Goal: Complete application form: Complete application form

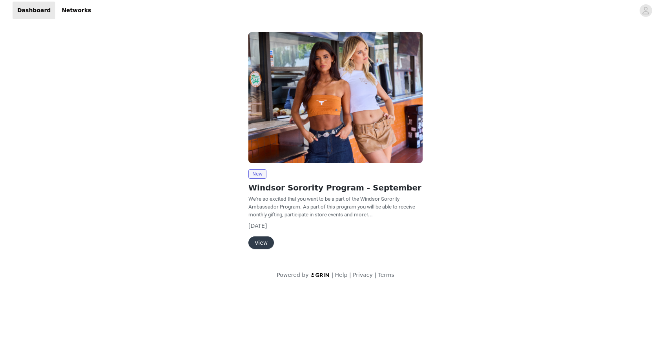
click at [258, 232] on div "New Windsor Sorority Program - September We're so excited that you want to be a…" at bounding box center [335, 209] width 174 height 80
click at [259, 237] on button "View" at bounding box center [260, 242] width 25 height 13
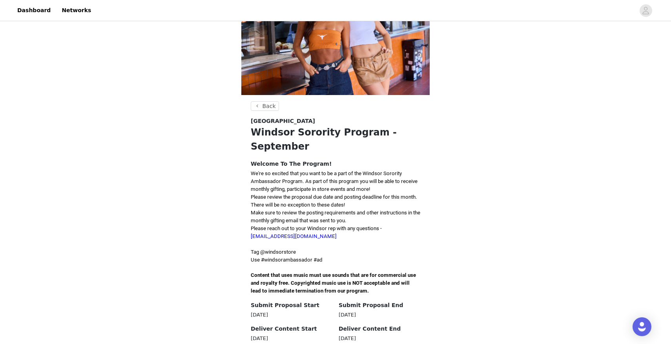
scroll to position [175, 0]
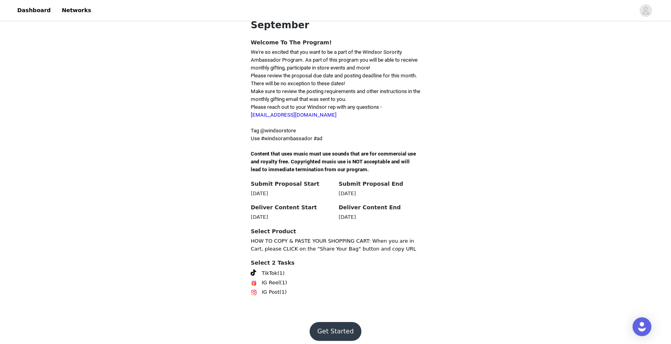
click at [335, 323] on button "Get Started" at bounding box center [336, 331] width 52 height 19
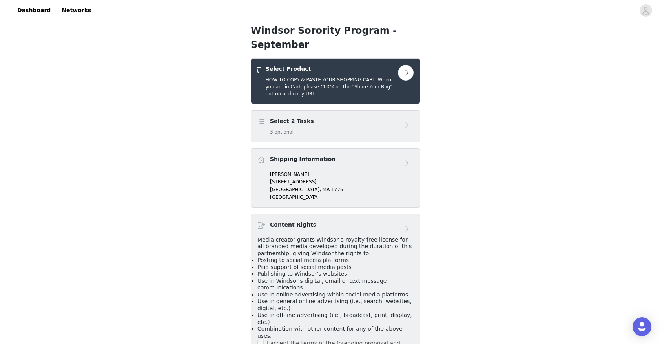
scroll to position [128, 0]
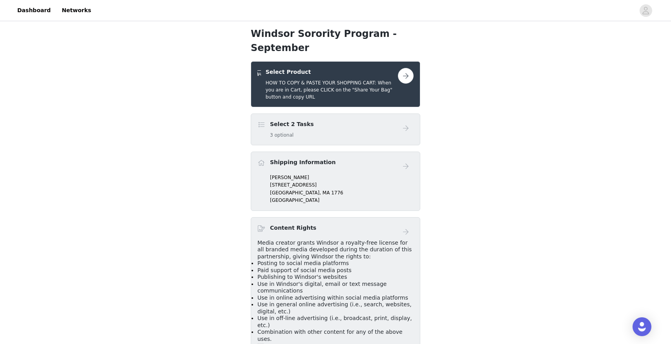
click at [407, 68] on button "button" at bounding box center [406, 76] width 16 height 16
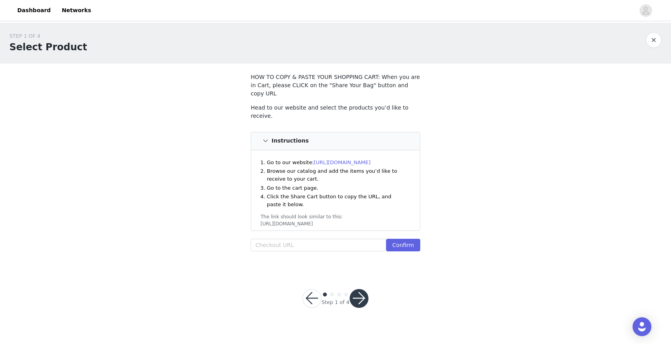
click at [417, 154] on div "Go to our website: [URL][DOMAIN_NAME] Browse our catalog and add the items you’…" at bounding box center [335, 190] width 169 height 80
click at [339, 239] on input "text" at bounding box center [318, 245] width 135 height 13
paste input "[URL][DOMAIN_NAME]"
type input "[URL][DOMAIN_NAME]"
click at [413, 239] on button "Confirm" at bounding box center [403, 245] width 34 height 13
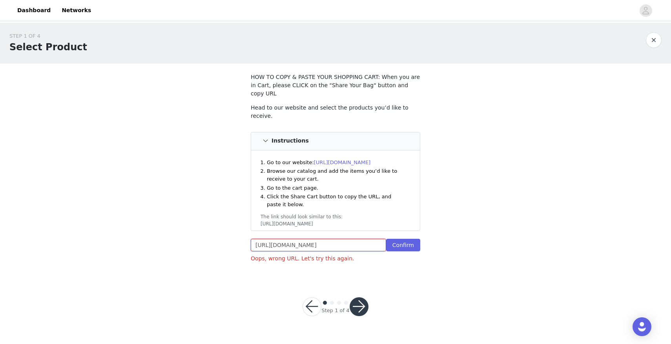
click at [359, 239] on input "[URL][DOMAIN_NAME]" at bounding box center [318, 245] width 135 height 13
click at [501, 147] on div "STEP 1 OF 4 Select Product HOW TO COPY & PASTE YOUR SHOPPING CART: When you are…" at bounding box center [335, 150] width 671 height 255
click at [322, 239] on input "text" at bounding box center [318, 245] width 135 height 13
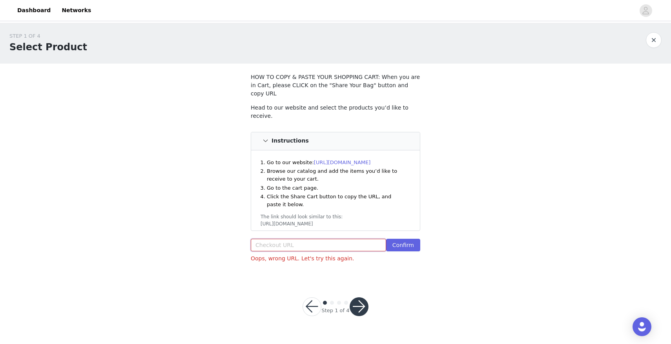
paste input "[URL][DOMAIN_NAME]"
click at [392, 239] on button "Confirm" at bounding box center [403, 245] width 34 height 13
click at [340, 239] on input "[URL][DOMAIN_NAME]" at bounding box center [318, 245] width 135 height 13
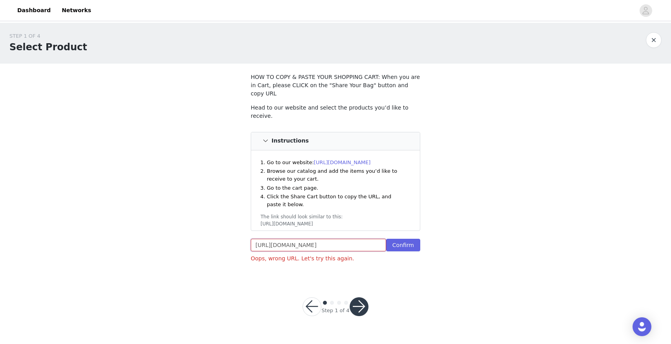
click at [340, 239] on input "[URL][DOMAIN_NAME]" at bounding box center [318, 245] width 135 height 13
type input "\"
click at [343, 241] on input "\" at bounding box center [318, 245] width 135 height 13
paste input "[URL][DOMAIN_NAME]"
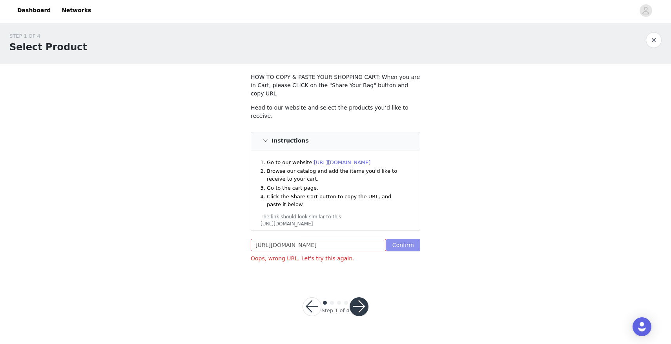
click at [400, 239] on button "Confirm" at bounding box center [403, 245] width 34 height 13
click at [319, 240] on input "[URL][DOMAIN_NAME]" at bounding box center [318, 245] width 135 height 13
paste input "/43373934280755:1,43446233038899:1,43497912860723:1,42946822471731:1,4344156864…"
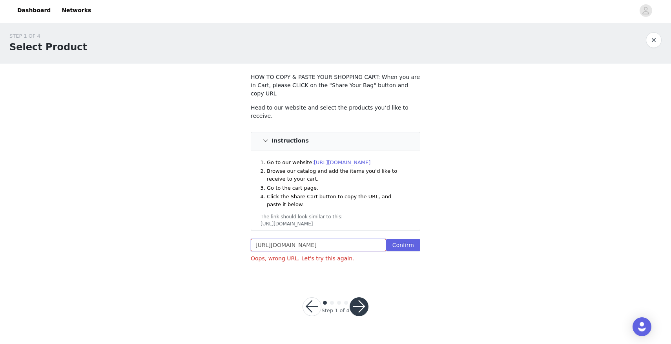
scroll to position [0, 231]
type input "[URL][DOMAIN_NAME]"
click at [410, 240] on button "Confirm" at bounding box center [403, 245] width 34 height 13
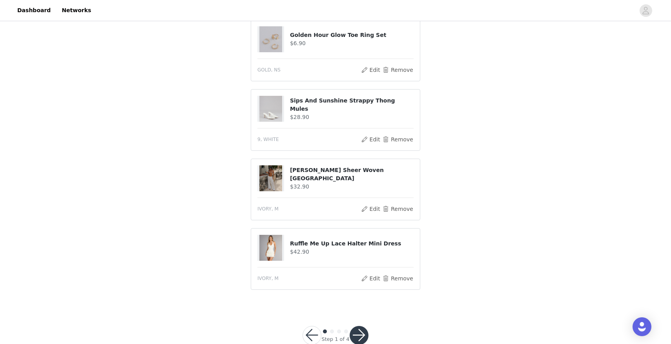
scroll to position [314, 0]
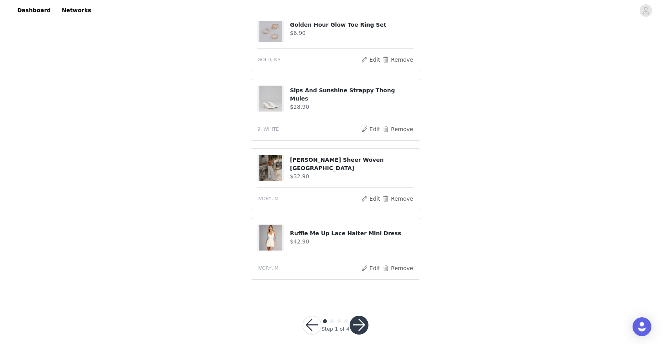
click at [365, 315] on button "button" at bounding box center [359, 324] width 19 height 19
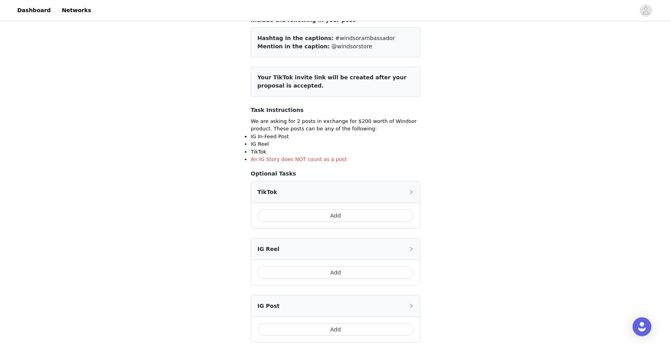
scroll to position [57, 0]
click at [349, 210] on button "Add" at bounding box center [335, 215] width 156 height 13
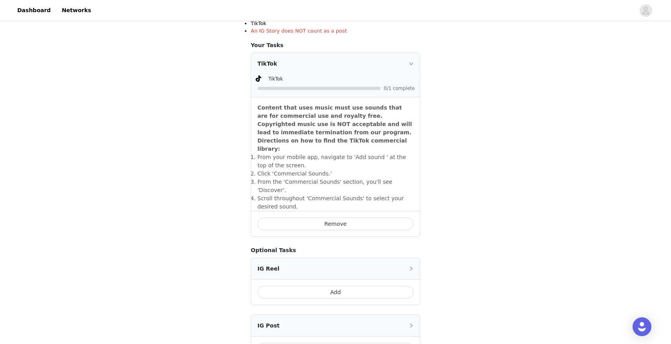
scroll to position [262, 0]
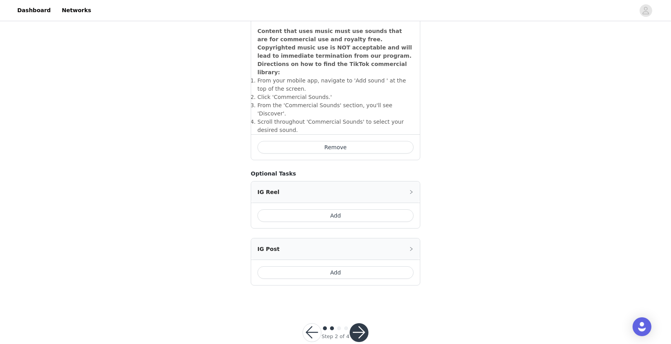
click at [362, 323] on button "button" at bounding box center [359, 332] width 19 height 19
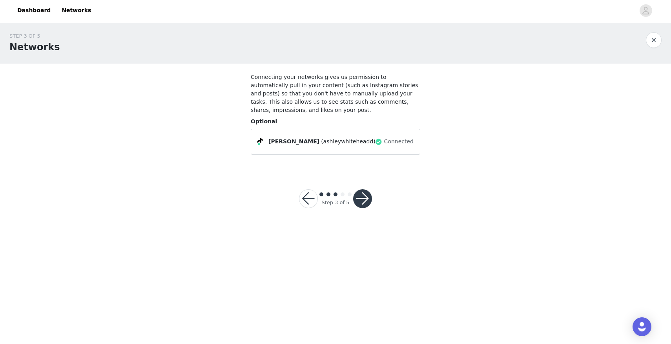
click at [365, 191] on button "button" at bounding box center [362, 198] width 19 height 19
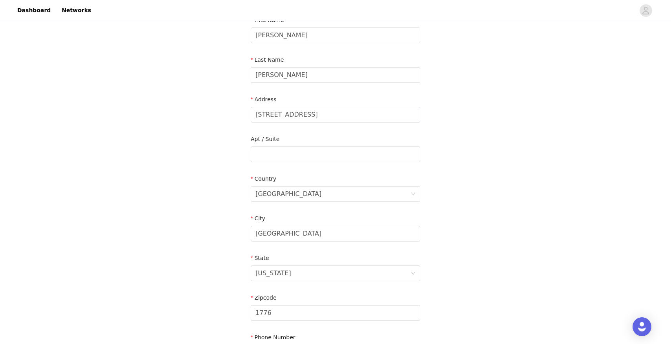
scroll to position [116, 0]
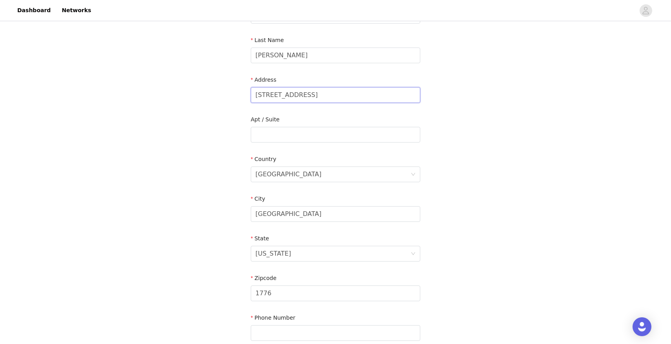
click at [308, 94] on input "[STREET_ADDRESS]" at bounding box center [335, 95] width 169 height 16
type input "[STREET_ADDRESS]"
type input "9784608723"
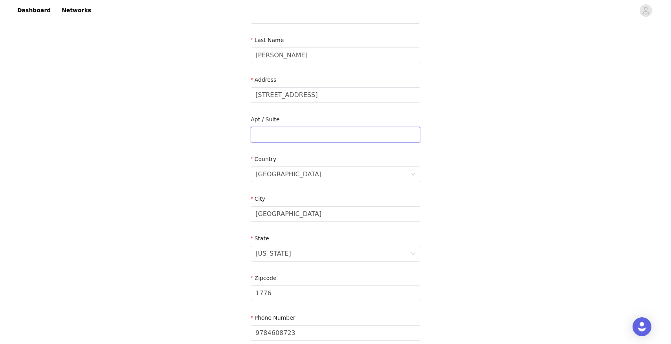
click at [324, 134] on input "text" at bounding box center [335, 135] width 169 height 16
type input "326"
click at [331, 158] on div "Country" at bounding box center [335, 160] width 169 height 11
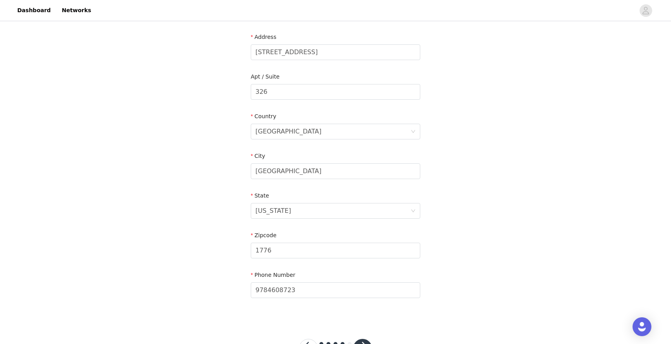
scroll to position [160, 0]
click at [311, 176] on input "[GEOGRAPHIC_DATA]" at bounding box center [335, 170] width 169 height 16
type input "Clemson"
click at [279, 207] on div "[US_STATE]" at bounding box center [273, 209] width 36 height 15
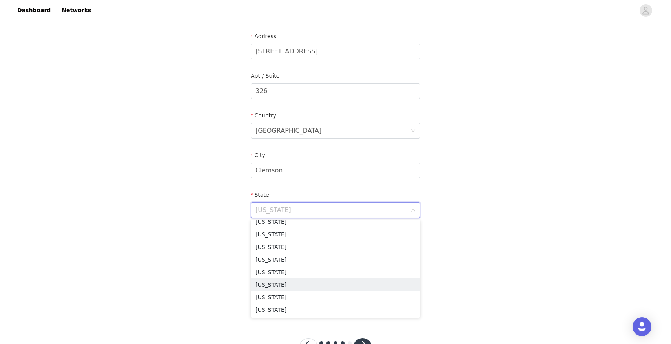
scroll to position [596, 0]
click at [294, 261] on li "[US_STATE]" at bounding box center [335, 259] width 169 height 13
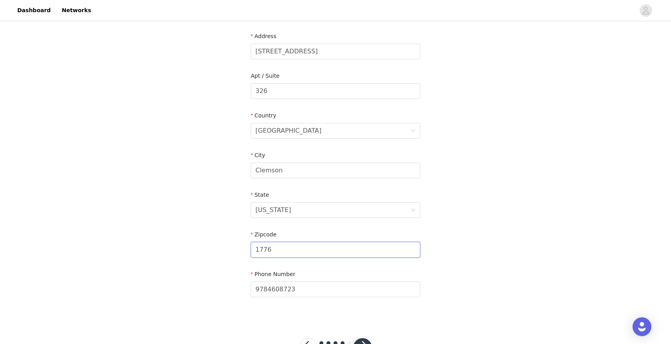
click at [293, 249] on input "1776" at bounding box center [335, 250] width 169 height 16
type input "29631"
click at [411, 286] on input "9784608723" at bounding box center [335, 289] width 169 height 16
click at [441, 284] on div "STEP 4 OF 5 Shipping Information Email [EMAIL_ADDRESS][DOMAIN_NAME] First Name …" at bounding box center [335, 91] width 671 height 456
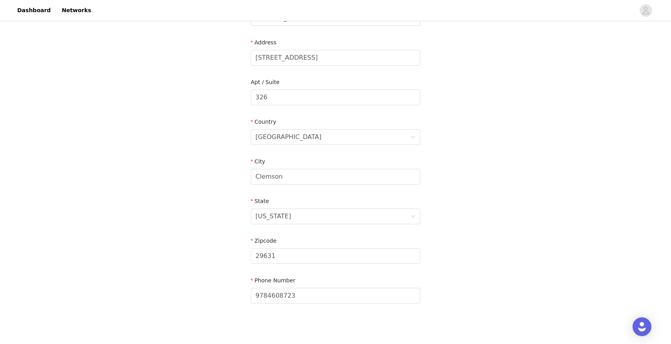
scroll to position [191, 0]
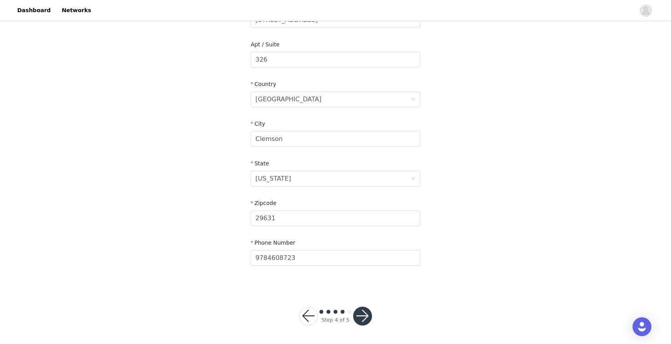
click at [368, 313] on button "button" at bounding box center [362, 315] width 19 height 19
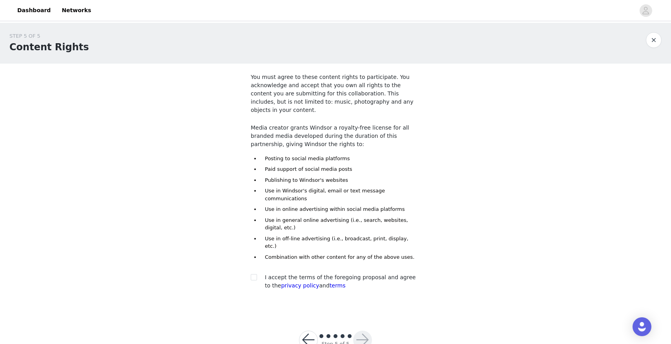
scroll to position [1, 0]
click at [258, 272] on div at bounding box center [256, 276] width 11 height 8
click at [253, 273] on input "checkbox" at bounding box center [253, 275] width 5 height 5
checkbox input "true"
click at [365, 330] on button "button" at bounding box center [362, 339] width 19 height 19
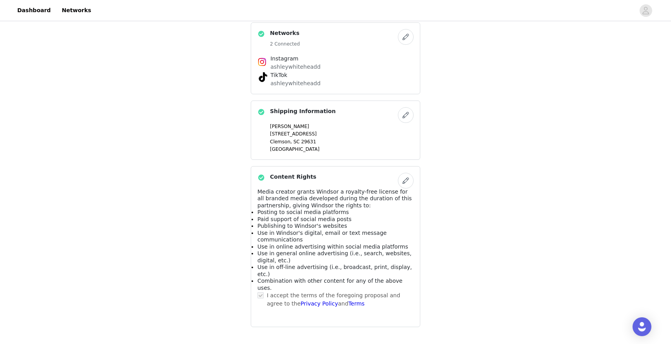
scroll to position [411, 0]
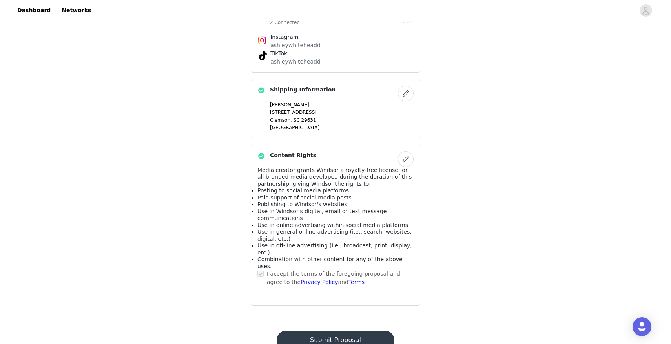
click at [368, 330] on button "Submit Proposal" at bounding box center [335, 339] width 117 height 19
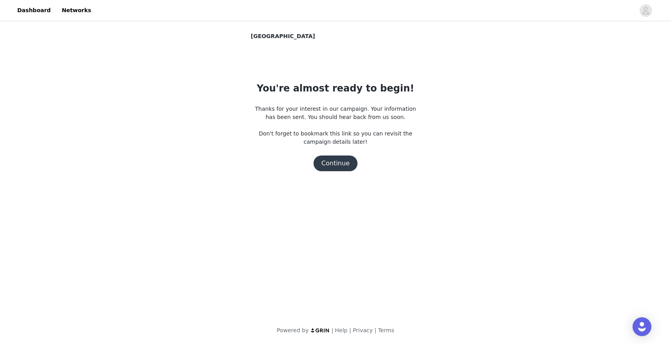
click at [345, 164] on button "Continue" at bounding box center [335, 163] width 44 height 16
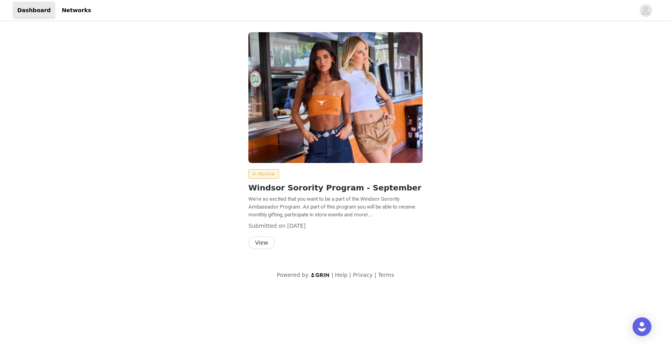
click at [522, 190] on div "In Review Windsor Sorority Program - September We're so excited that you want t…" at bounding box center [335, 142] width 377 height 239
